Goal: Transaction & Acquisition: Purchase product/service

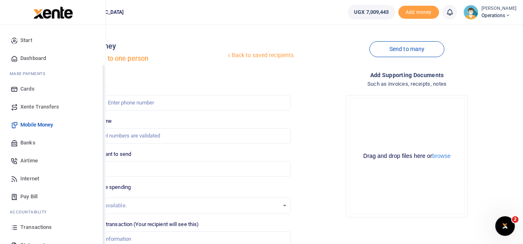
scroll to position [47, 0]
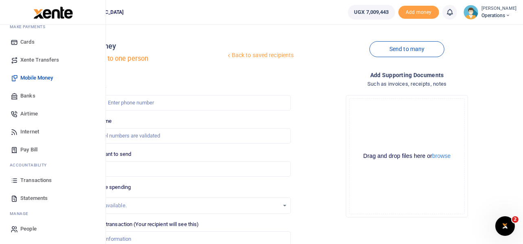
click at [29, 148] on span "Pay Bill" at bounding box center [28, 149] width 17 height 8
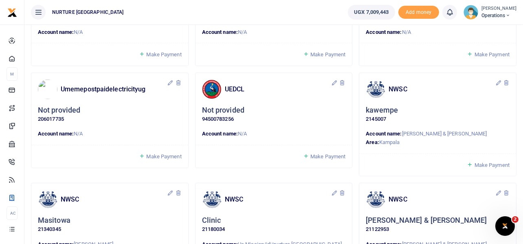
scroll to position [701, 0]
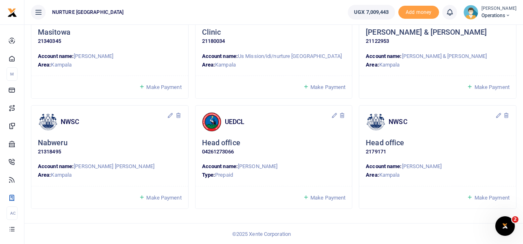
click at [356, 100] on div "NWSC [PERSON_NAME] & [PERSON_NAME] 21122953 Account name: [PERSON_NAME] & [PERS…" at bounding box center [438, 50] width 164 height 110
click at [190, 190] on div "NWSC Nabweru 21318495 Account name: [PERSON_NAME] [PERSON_NAME] Area: [GEOGRAPH…" at bounding box center [110, 160] width 164 height 110
click at [165, 198] on span "Make Payment" at bounding box center [163, 197] width 35 height 6
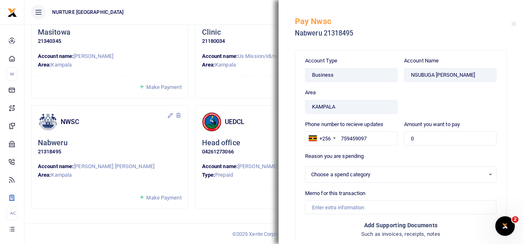
select select
click at [512, 25] on button "Close" at bounding box center [513, 23] width 5 height 5
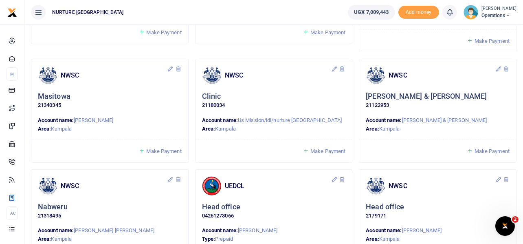
scroll to position [636, 0]
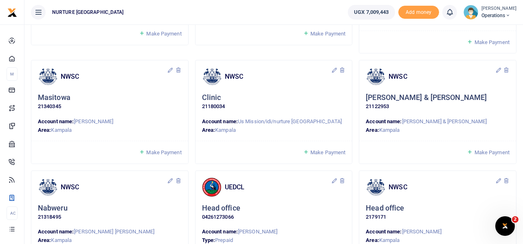
click at [167, 152] on span "Make Payment" at bounding box center [163, 152] width 35 height 6
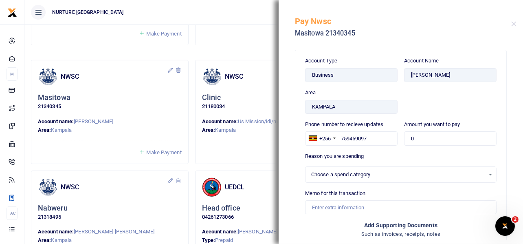
select select
click at [516, 24] on button "Close" at bounding box center [513, 23] width 5 height 5
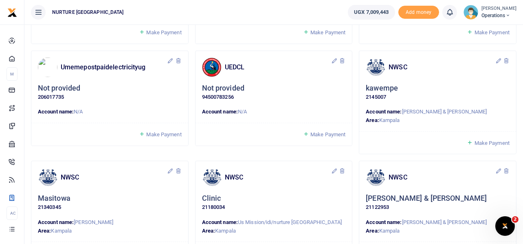
scroll to position [534, 0]
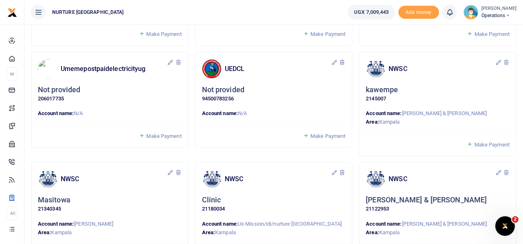
click at [483, 143] on span "Make Payment" at bounding box center [492, 144] width 35 height 6
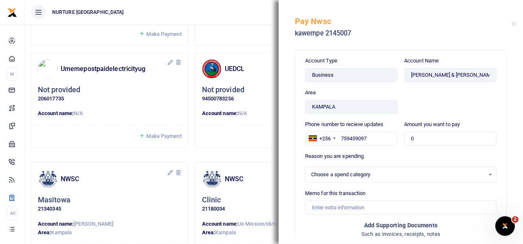
select select
click at [514, 23] on button "Close" at bounding box center [513, 23] width 5 height 5
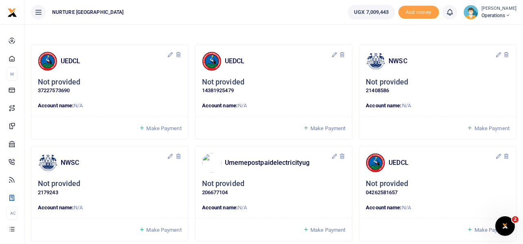
scroll to position [0, 0]
